Goal: Task Accomplishment & Management: Manage account settings

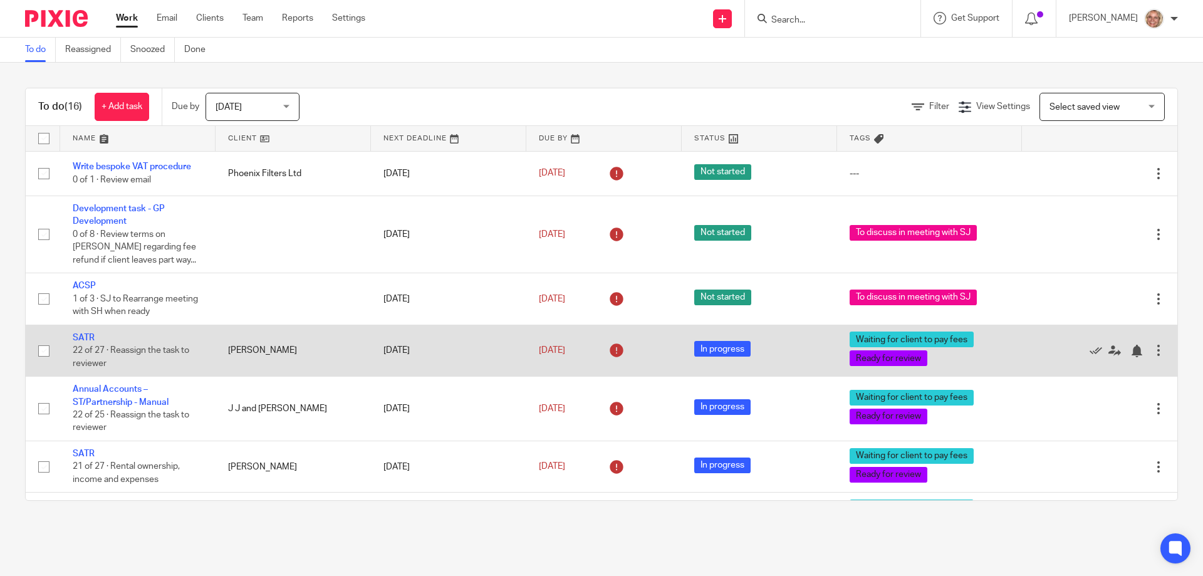
scroll to position [611, 0]
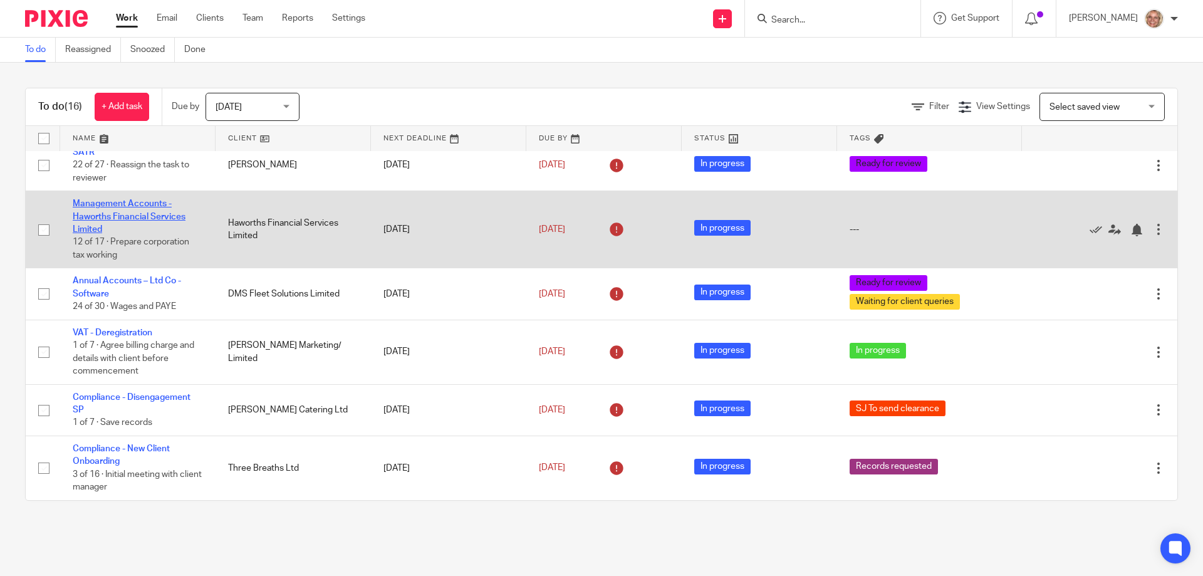
click at [137, 202] on link "Management Accounts - Haworths Financial Services Limited" at bounding box center [129, 216] width 113 height 34
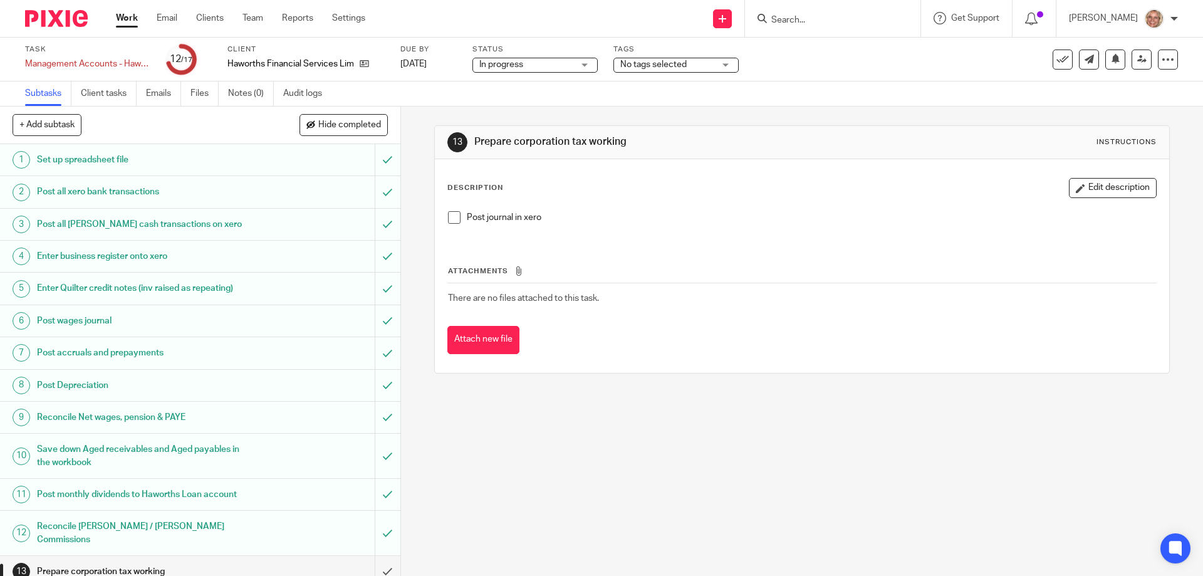
scroll to position [141, 0]
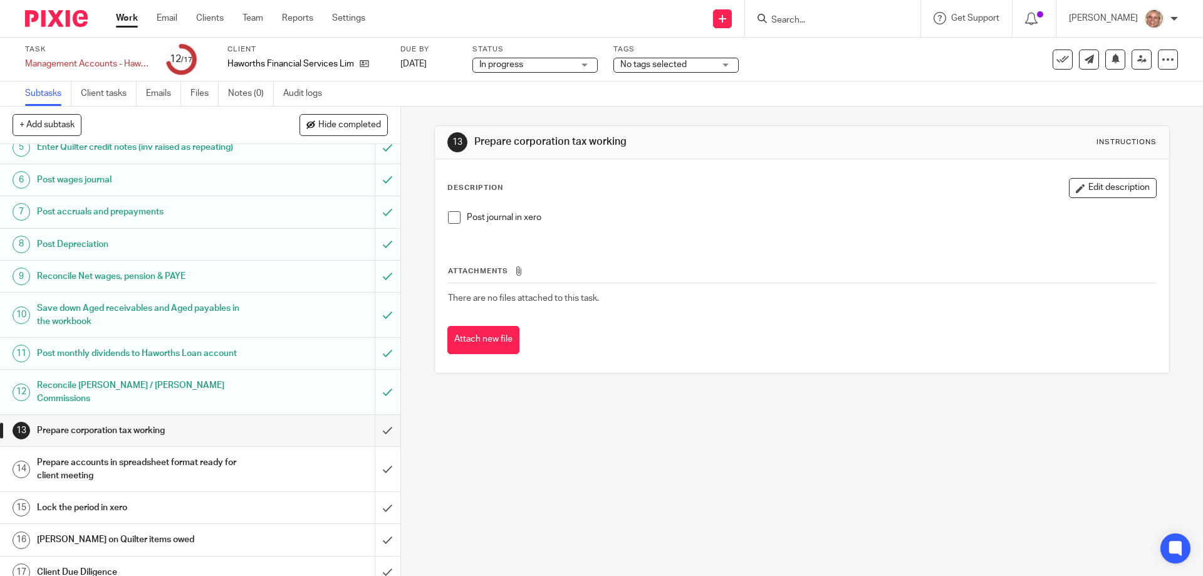
click at [448, 210] on div "Post journal in xero" at bounding box center [802, 222] width 720 height 34
click at [450, 219] on span at bounding box center [454, 217] width 13 height 13
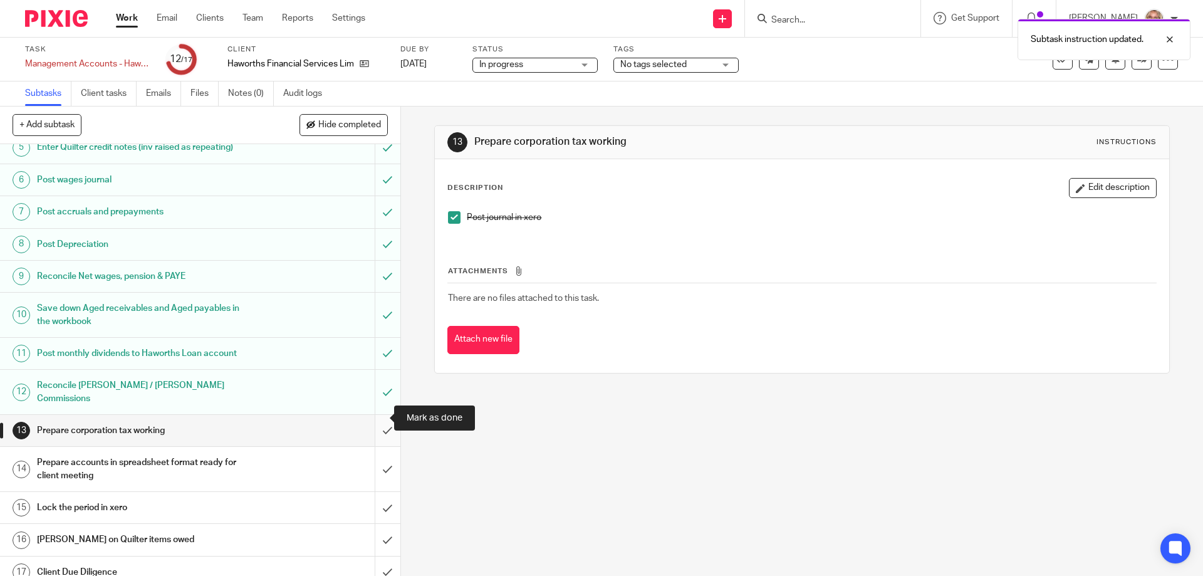
click at [376, 417] on input "submit" at bounding box center [200, 430] width 400 height 31
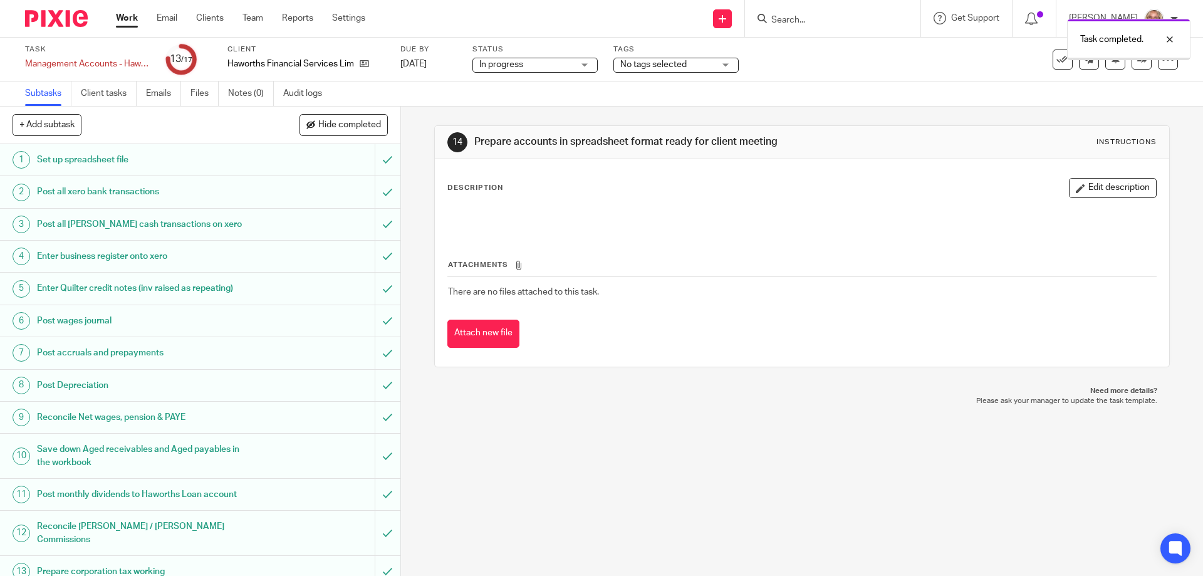
scroll to position [141, 0]
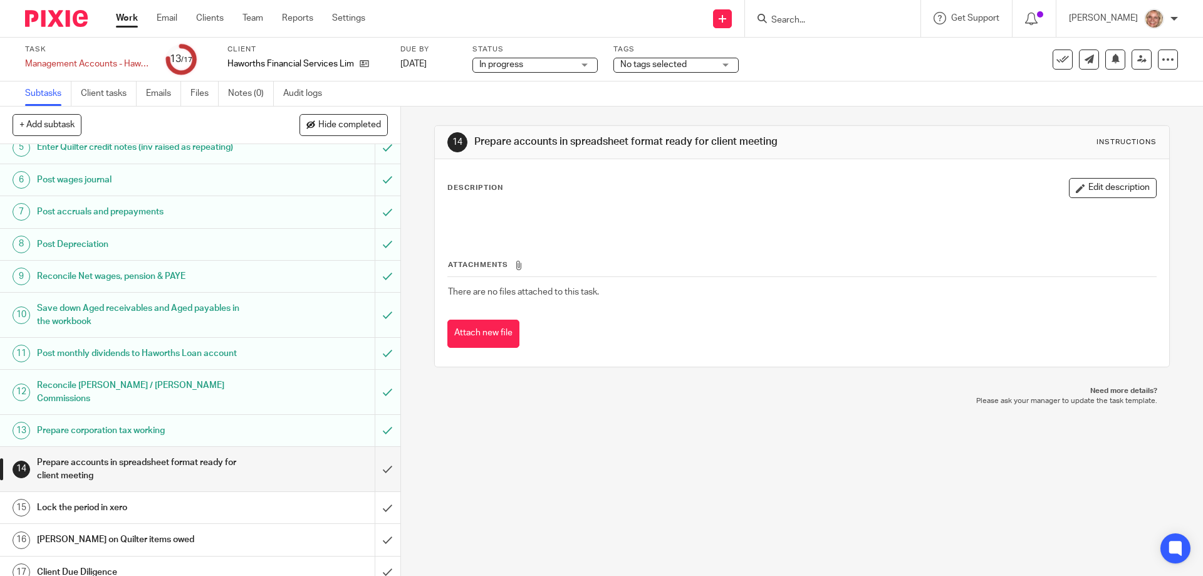
click at [125, 16] on link "Work" at bounding box center [127, 18] width 22 height 13
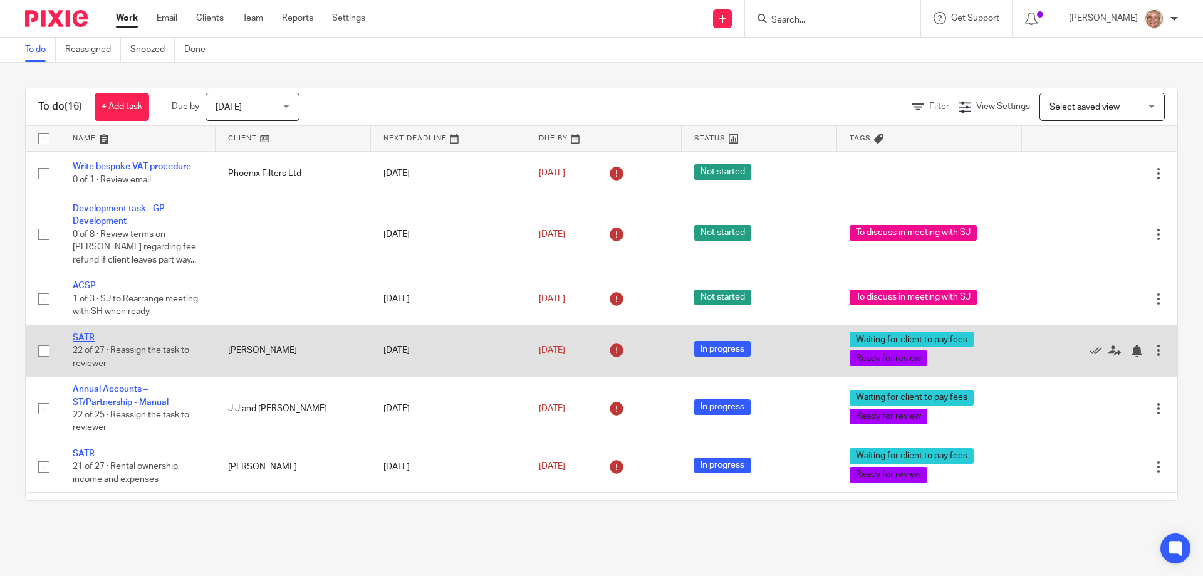
click at [88, 336] on link "SATR" at bounding box center [84, 337] width 22 height 9
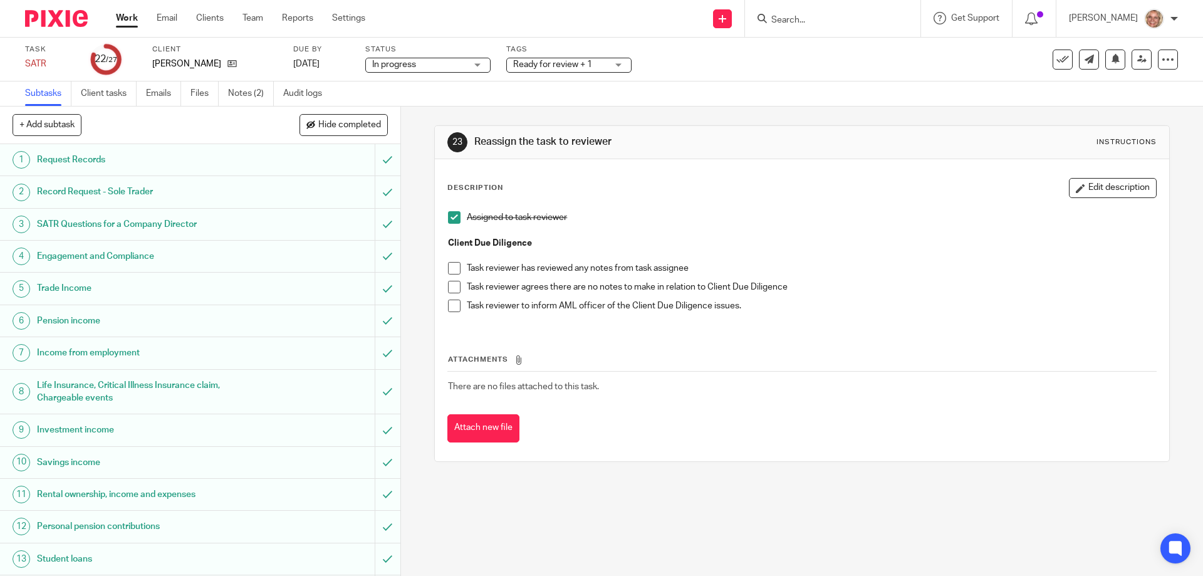
click at [452, 267] on span at bounding box center [454, 268] width 13 height 13
click at [453, 285] on span at bounding box center [454, 287] width 13 height 13
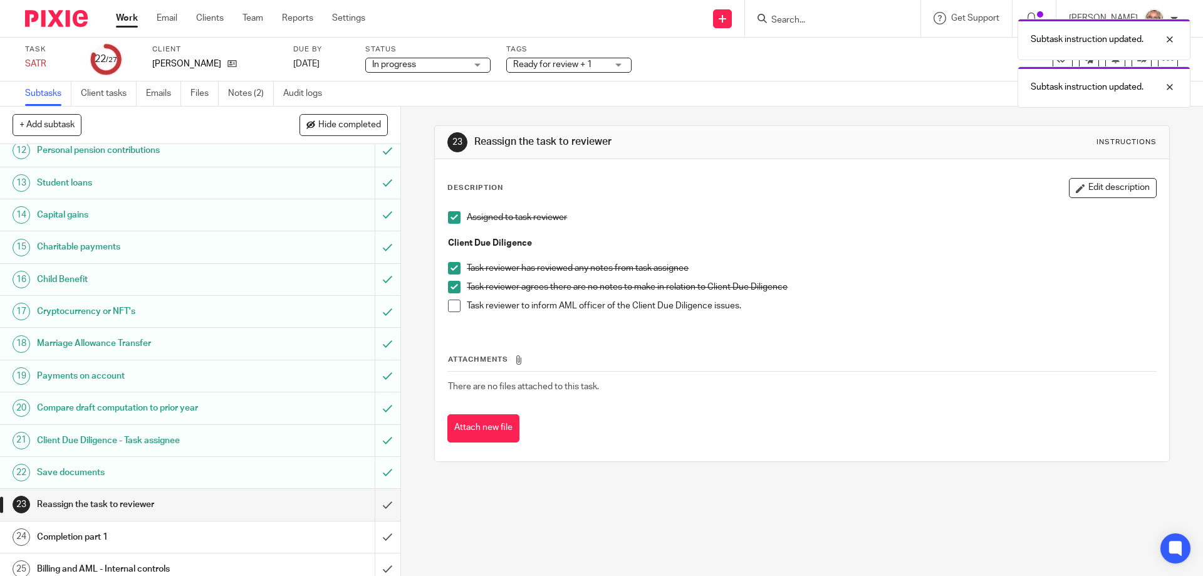
scroll to position [450, 0]
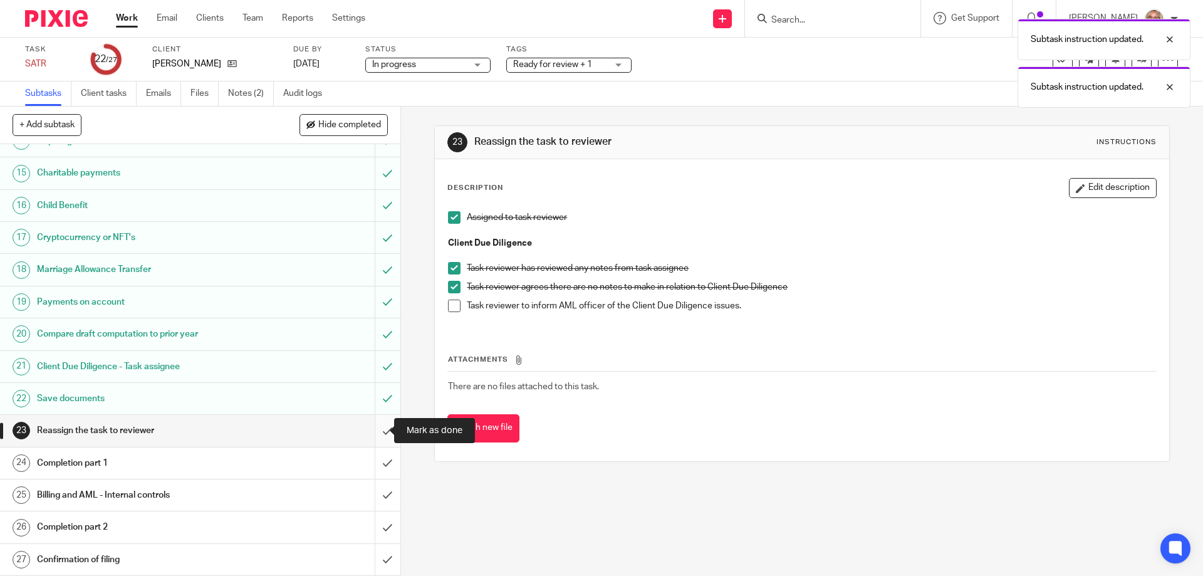
click at [373, 428] on input "submit" at bounding box center [200, 430] width 400 height 31
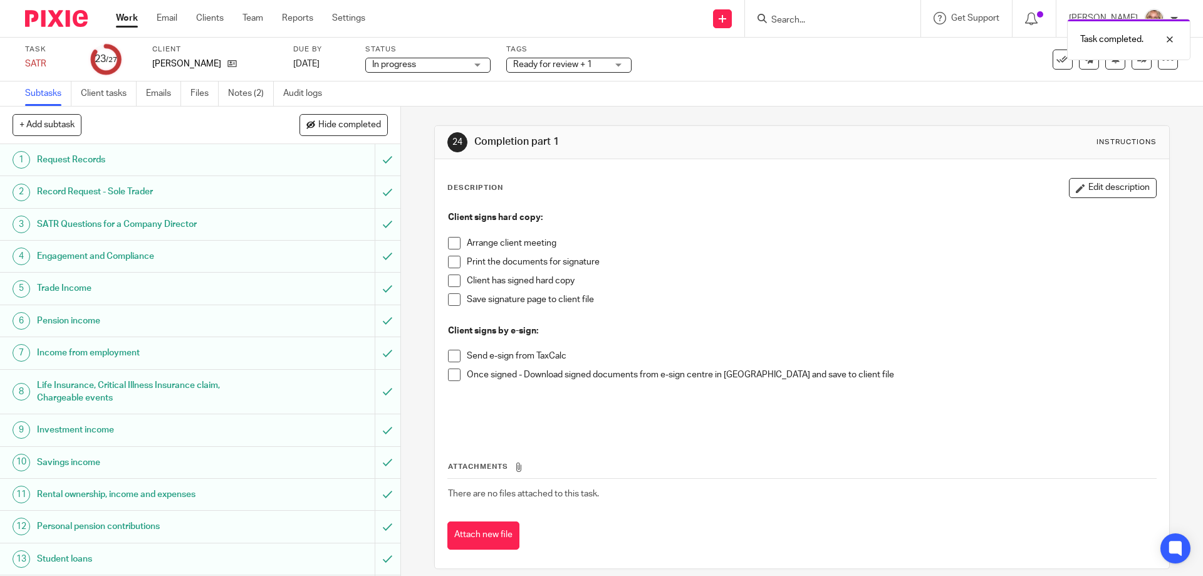
click at [452, 237] on span at bounding box center [454, 243] width 13 height 13
click at [450, 261] on span at bounding box center [454, 262] width 13 height 13
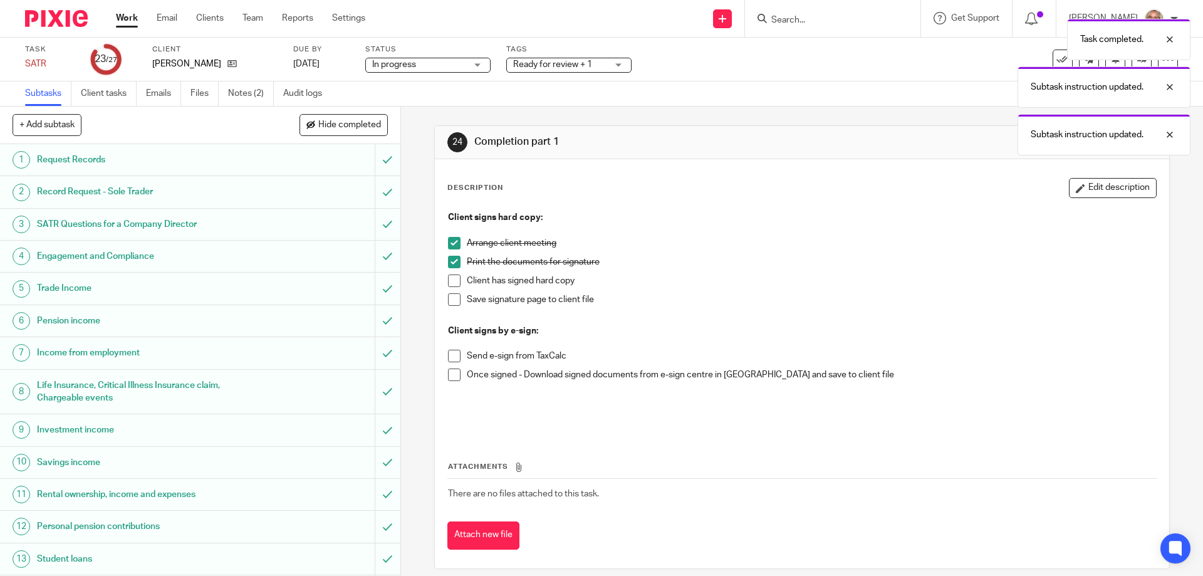
click at [448, 279] on span at bounding box center [454, 280] width 13 height 13
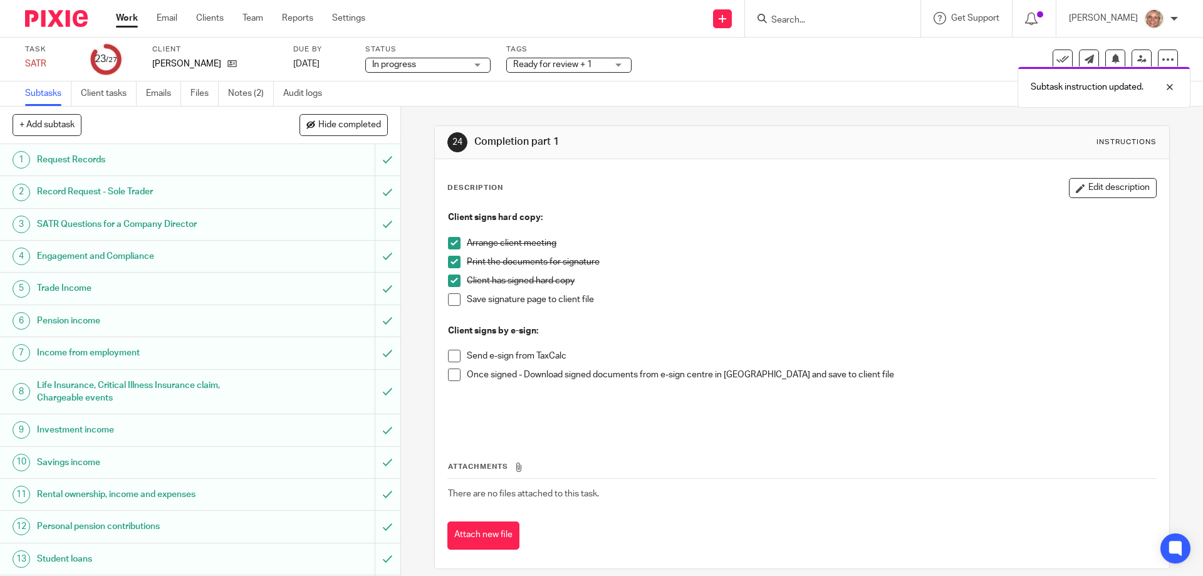
click at [618, 64] on div "Subtask instruction updated. Subtask instruction updated." at bounding box center [895, 60] width 589 height 95
click at [619, 65] on div "Ready for review + 1" at bounding box center [568, 65] width 125 height 15
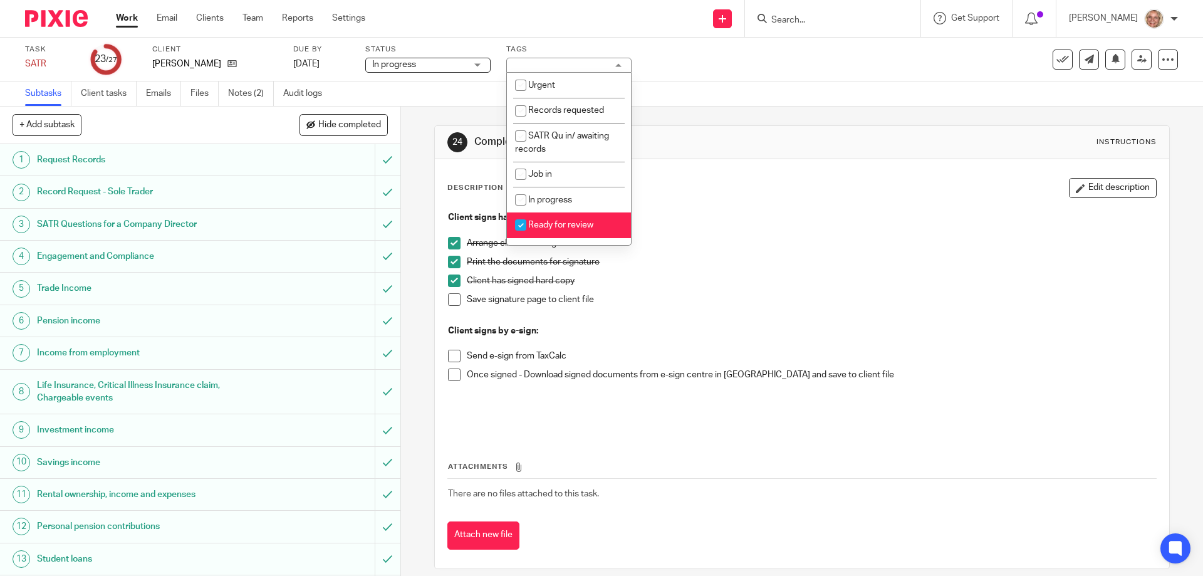
click at [572, 222] on span "Ready for review" at bounding box center [560, 224] width 65 height 9
checkbox input "false"
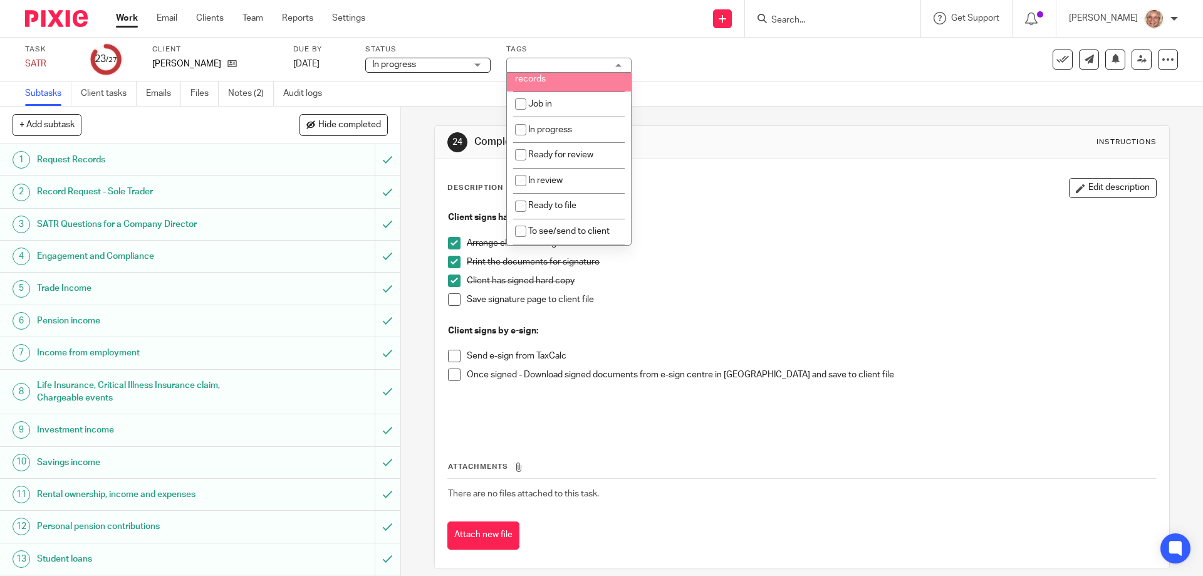
scroll to position [144, 0]
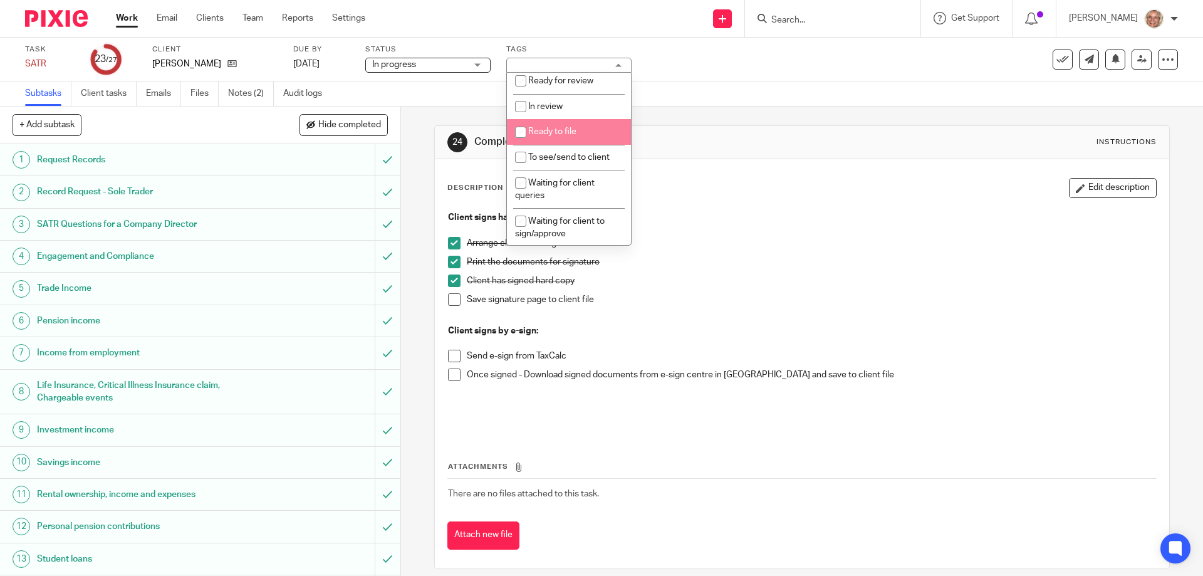
click at [567, 138] on li "Ready to file" at bounding box center [569, 132] width 124 height 26
checkbox input "true"
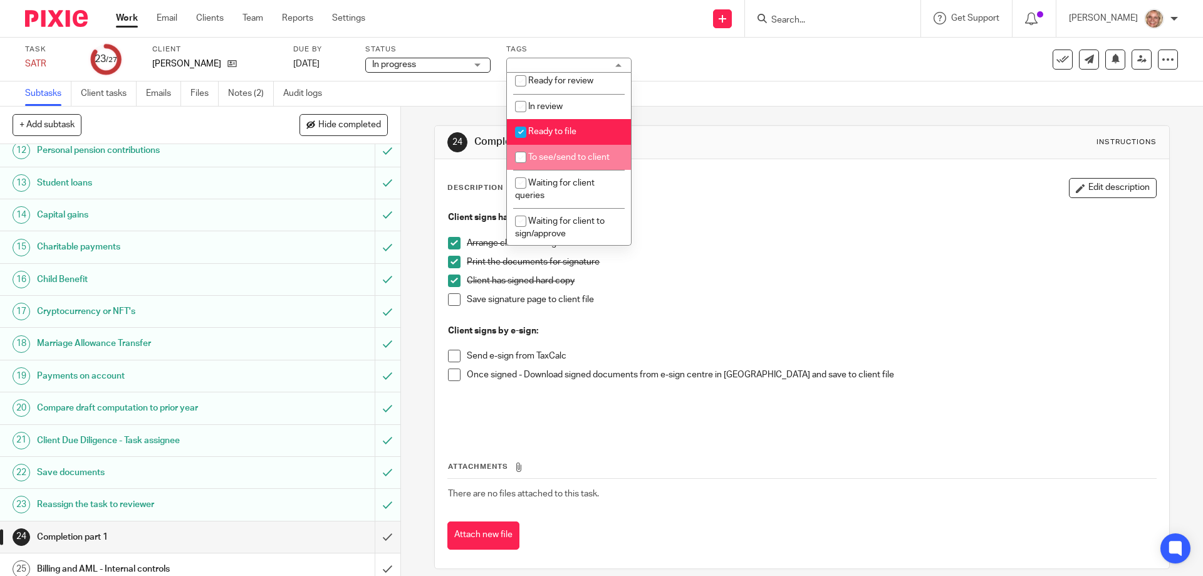
scroll to position [450, 0]
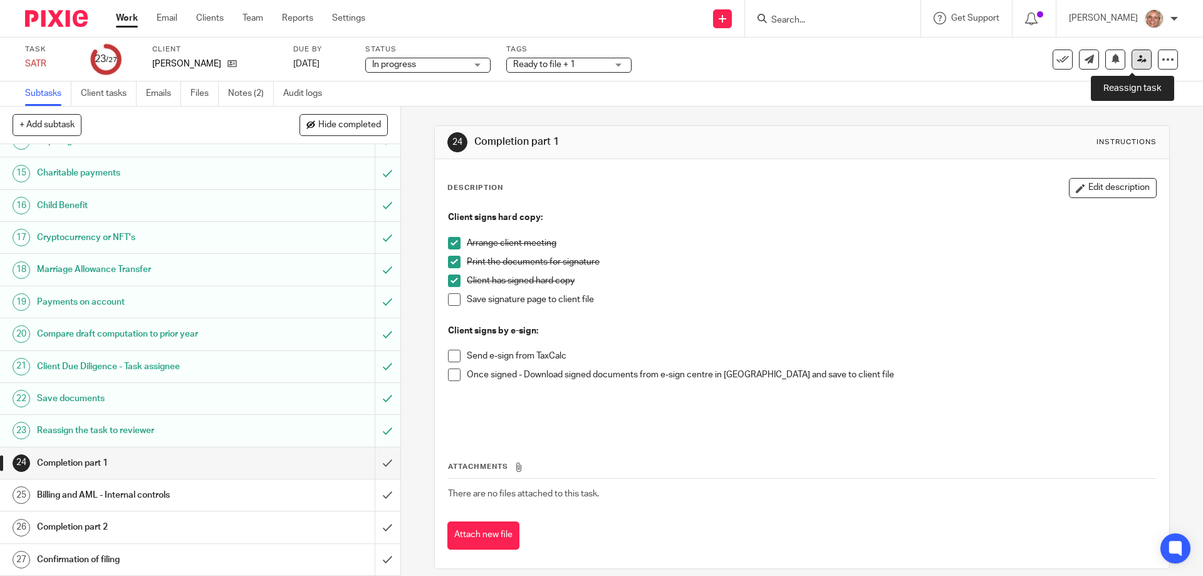
click at [1137, 63] on icon at bounding box center [1141, 58] width 9 height 9
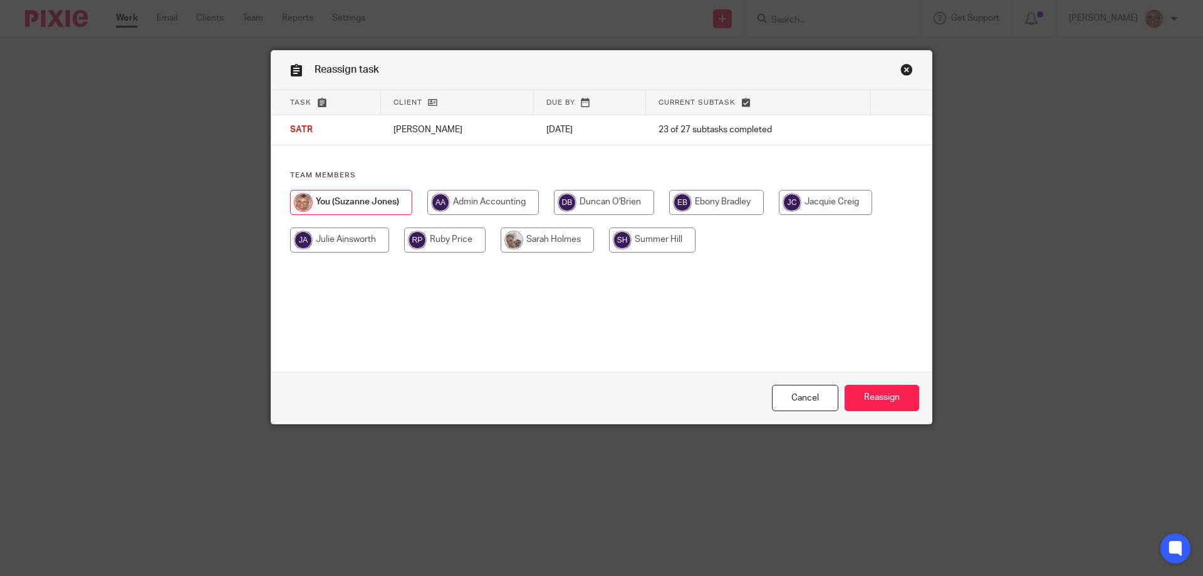
click at [555, 234] on input "radio" at bounding box center [546, 239] width 93 height 25
radio input "true"
click at [862, 395] on input "Reassign" at bounding box center [881, 398] width 75 height 27
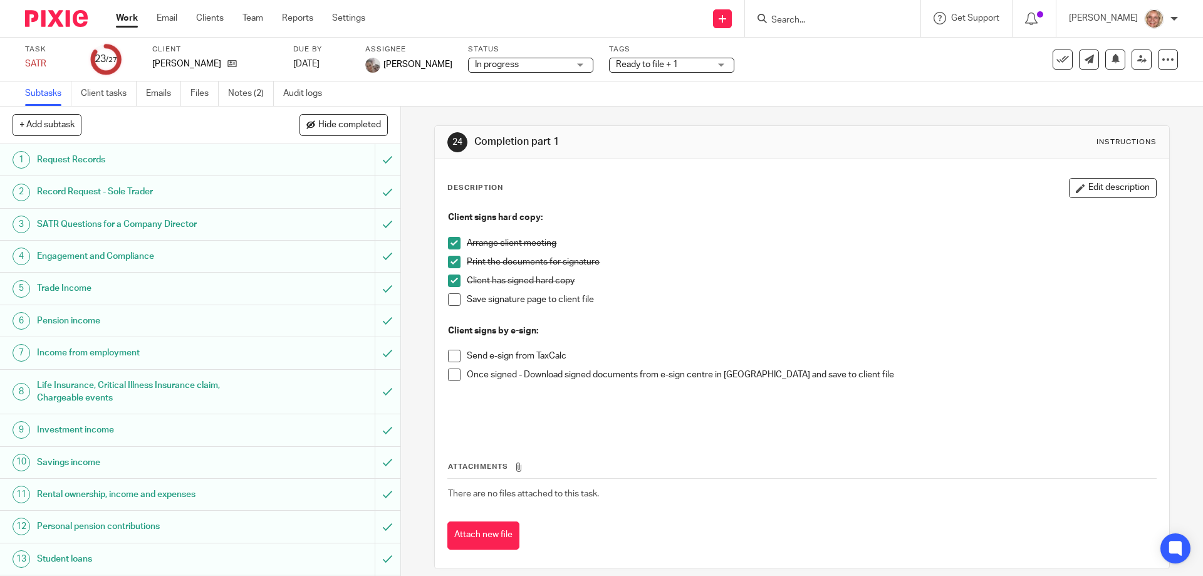
click at [133, 14] on link "Work" at bounding box center [127, 18] width 22 height 13
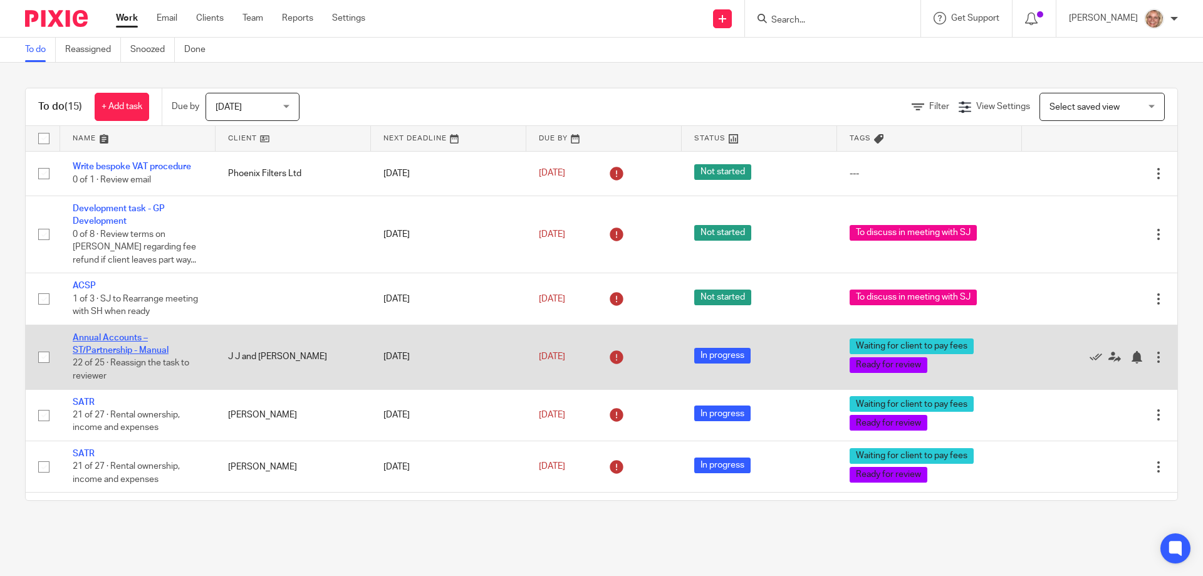
click at [127, 348] on link "Annual Accounts – ST/Partnership - Manual" at bounding box center [121, 343] width 96 height 21
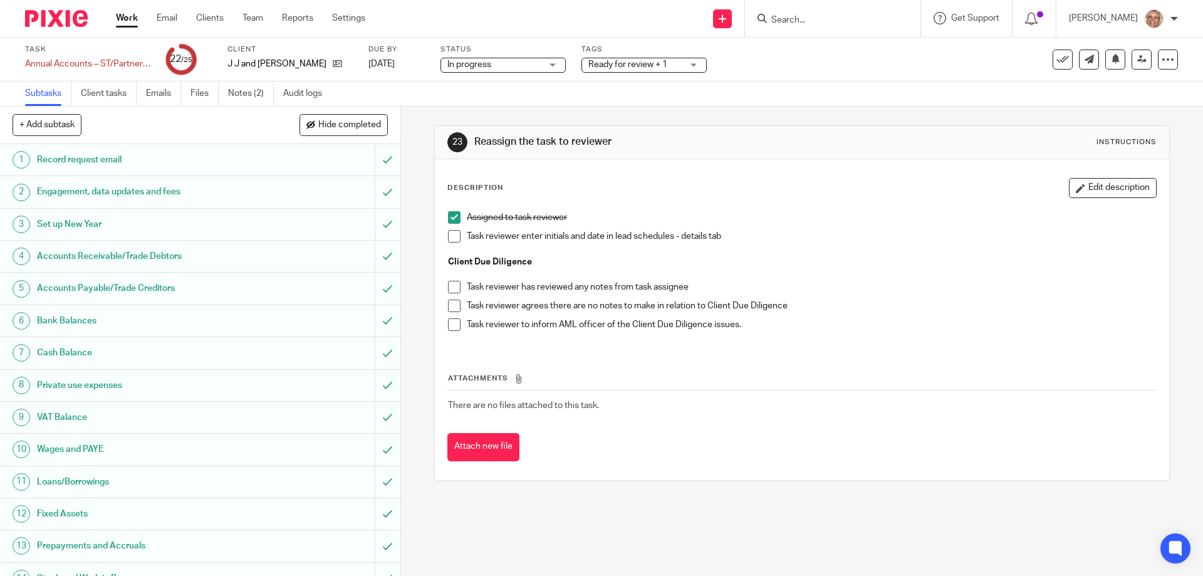
click at [452, 234] on span at bounding box center [454, 236] width 13 height 13
click at [453, 287] on span at bounding box center [454, 287] width 13 height 13
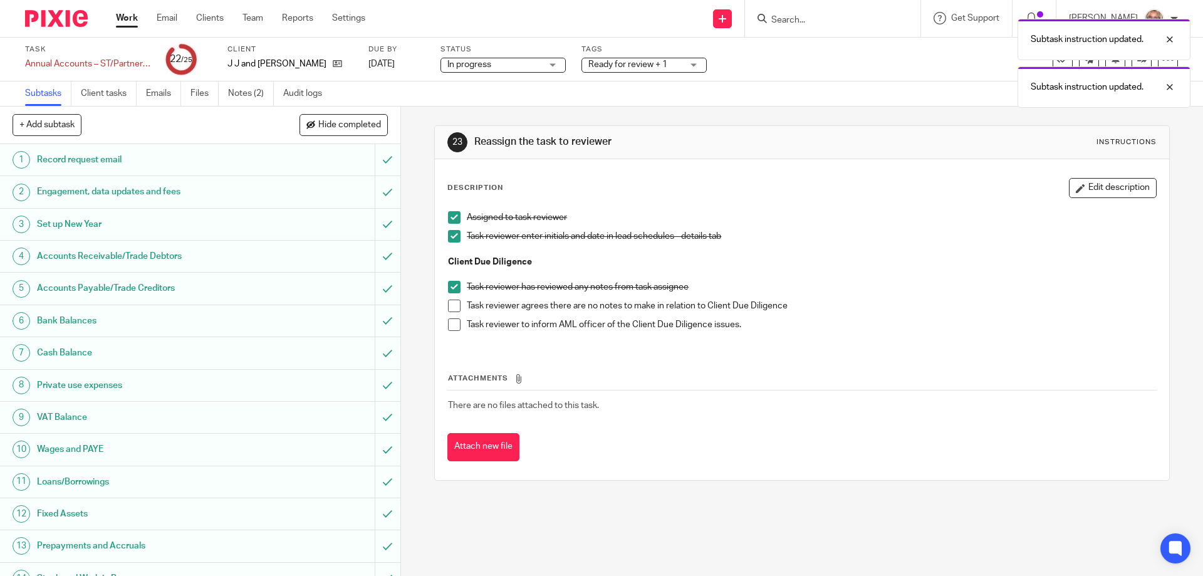
click at [449, 311] on span at bounding box center [454, 305] width 13 height 13
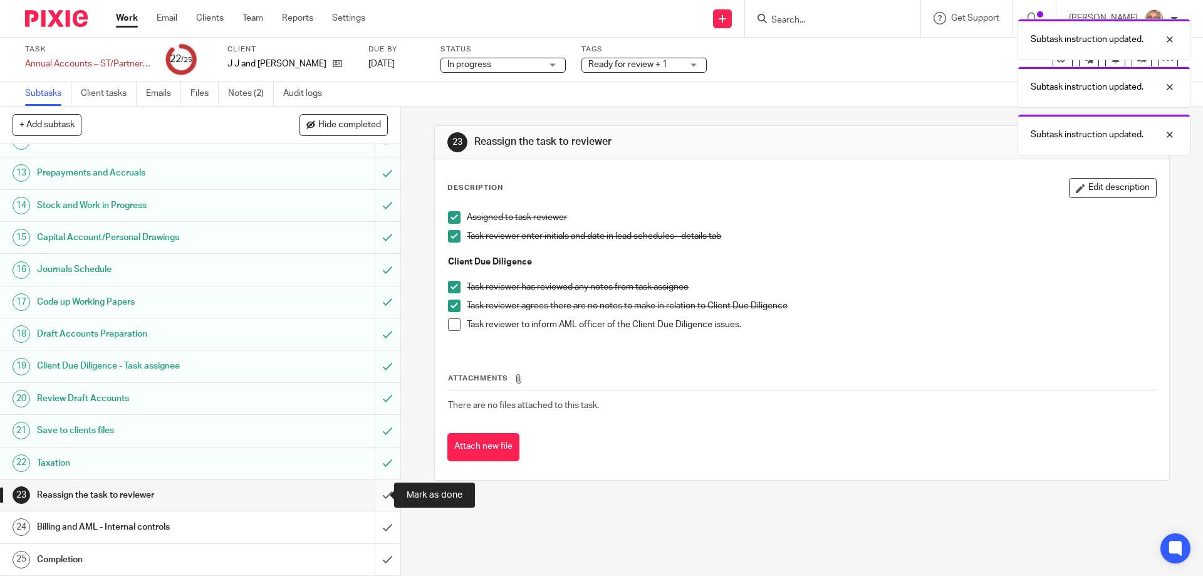
click at [370, 495] on input "submit" at bounding box center [200, 494] width 400 height 31
